Goal: Information Seeking & Learning: Find specific fact

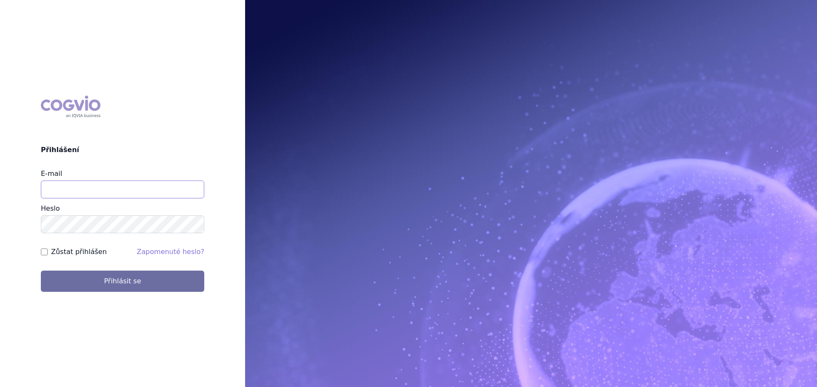
click at [103, 194] on input "E-mail" at bounding box center [122, 190] width 163 height 18
type input "[EMAIL_ADDRESS][PERSON_NAME][DOMAIN_NAME]"
click at [41, 271] on button "Přihlásit se" at bounding box center [122, 281] width 163 height 21
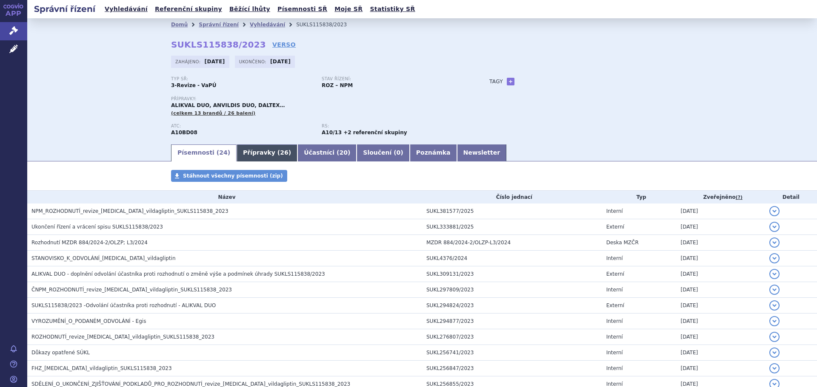
click at [280, 154] on span "26" at bounding box center [284, 152] width 8 height 7
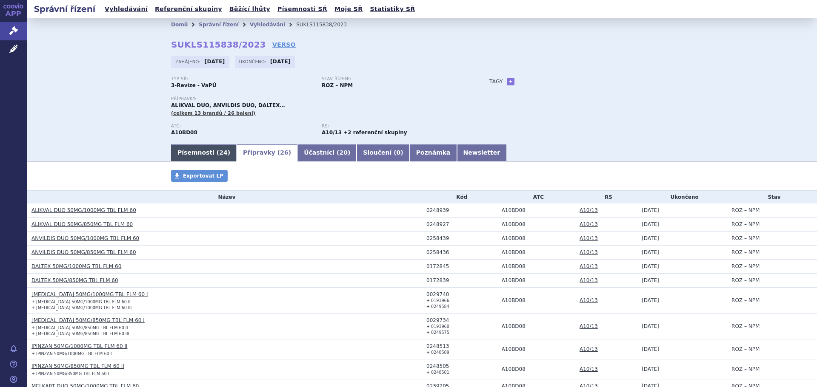
click at [192, 157] on link "Písemnosti ( 24 )" at bounding box center [204, 153] width 66 height 17
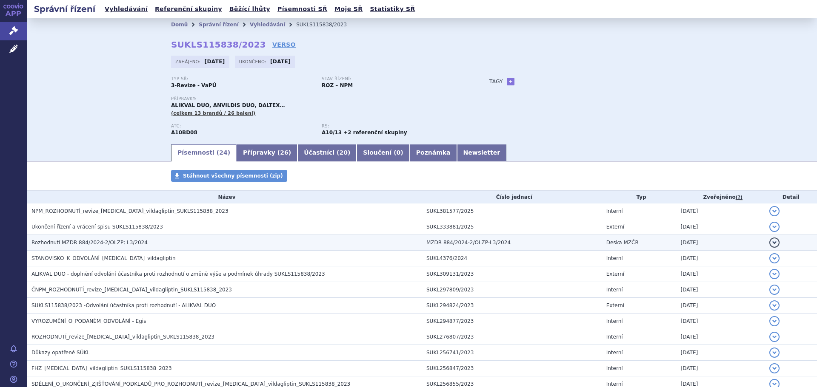
click at [71, 241] on span "Rozhodnutí MZDR 884/2024-2/OLZP; L3/2024" at bounding box center [89, 243] width 116 height 6
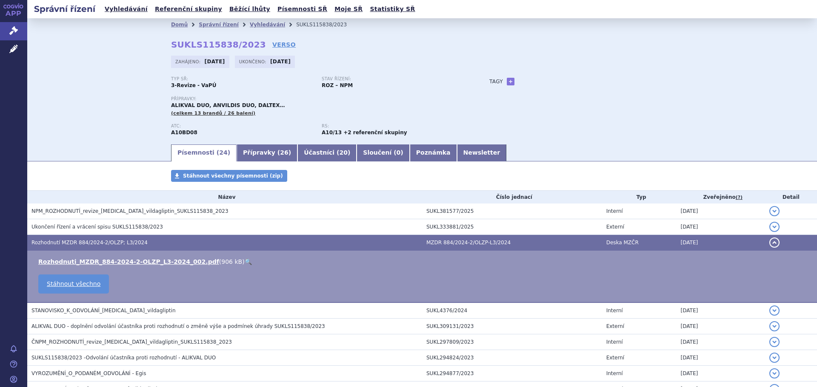
click at [245, 261] on link "🔍" at bounding box center [248, 262] width 7 height 7
